Goal: Information Seeking & Learning: Find specific fact

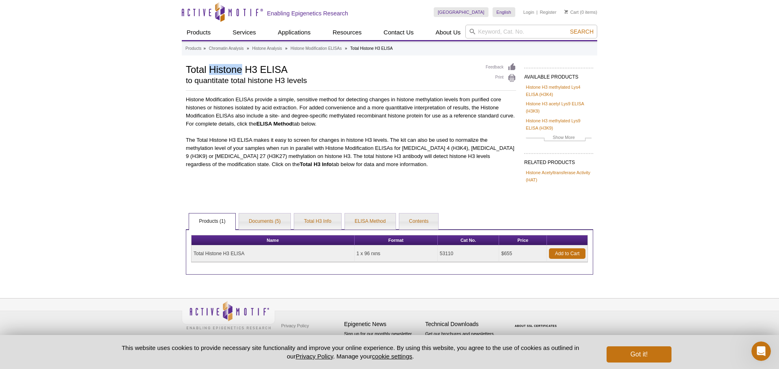
drag, startPoint x: 211, startPoint y: 70, endPoint x: 240, endPoint y: 69, distance: 28.4
click at [240, 69] on h1 "Total Histone H3 ELISA" at bounding box center [332, 69] width 292 height 12
copy h1 "Histone"
click at [482, 27] on input "search" at bounding box center [531, 32] width 132 height 14
paste input "Histone"
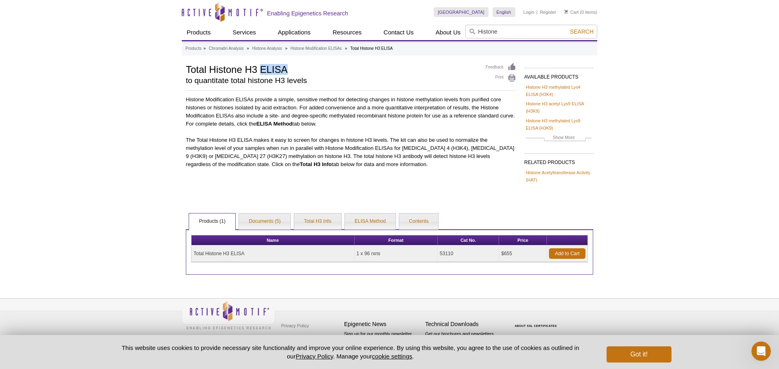
drag, startPoint x: 262, startPoint y: 71, endPoint x: 290, endPoint y: 66, distance: 28.4
click at [290, 66] on h1 "Total Histone H3 ELISA" at bounding box center [332, 69] width 292 height 12
copy h1 "ELISA"
click at [497, 28] on input "Histone" at bounding box center [531, 32] width 132 height 14
paste input "ELISA"
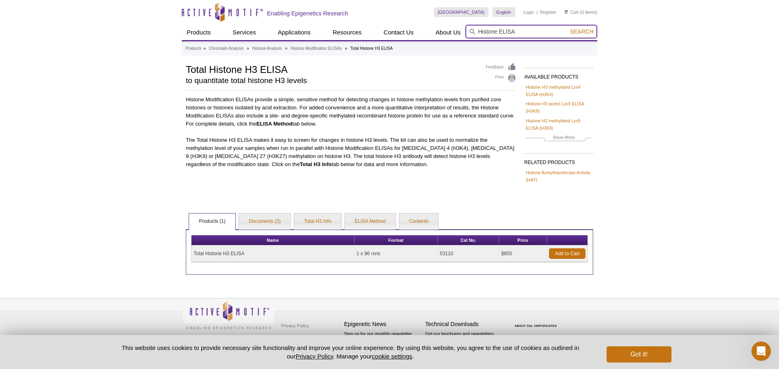
type input "Histone ELISA"
click at [567, 28] on button "Search" at bounding box center [581, 31] width 28 height 7
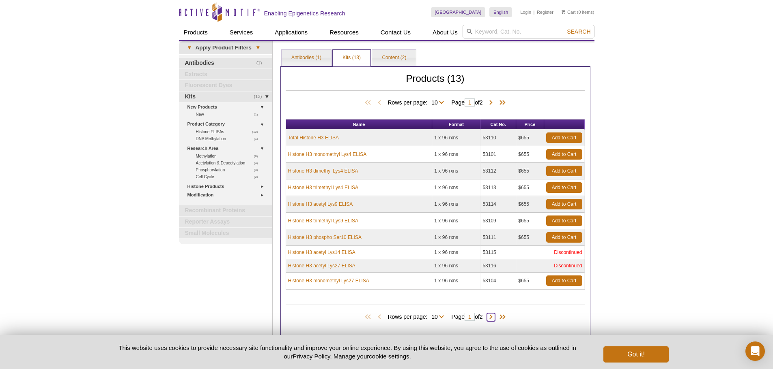
click at [493, 317] on span at bounding box center [491, 317] width 8 height 8
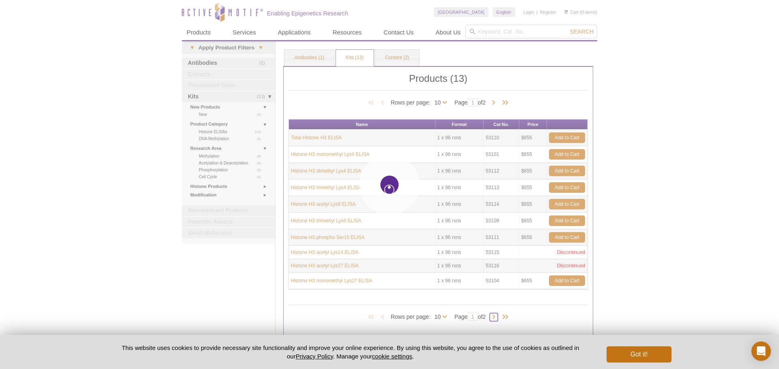
type input "2"
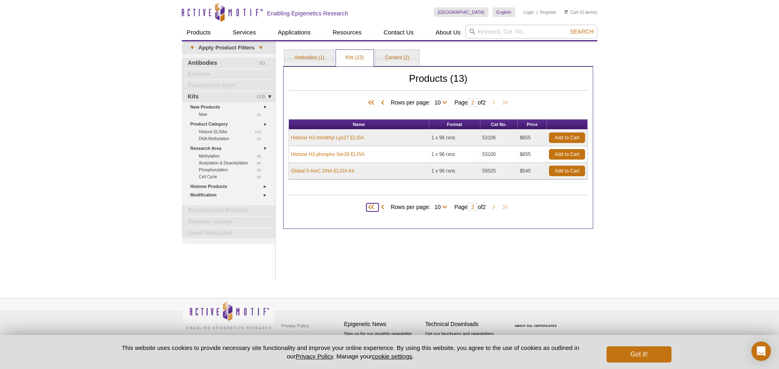
click at [368, 206] on span at bounding box center [372, 208] width 12 height 8
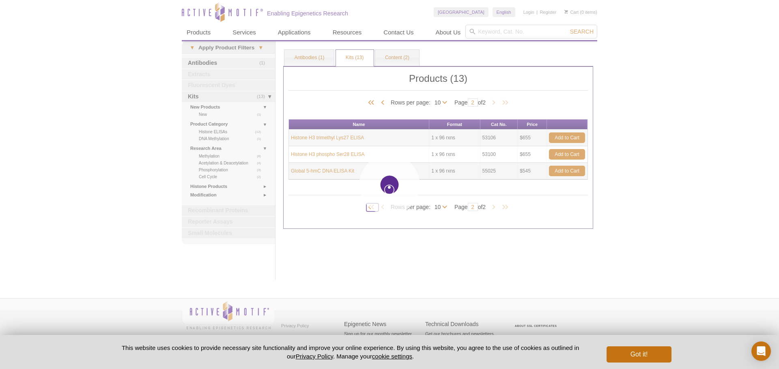
type input "1"
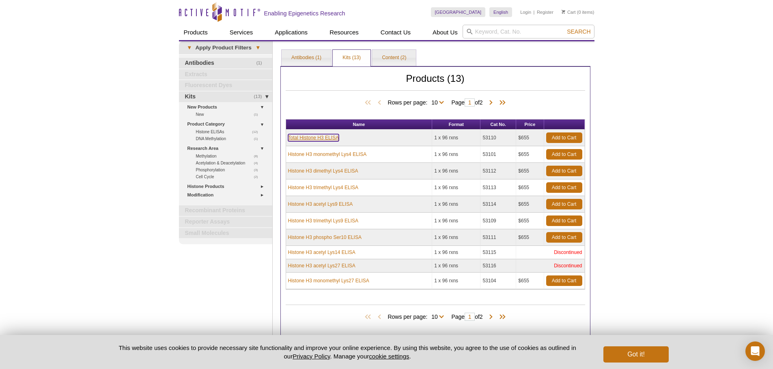
click at [316, 140] on link "Total Histone H3 ELISA" at bounding box center [313, 137] width 51 height 7
